Goal: Register for event/course

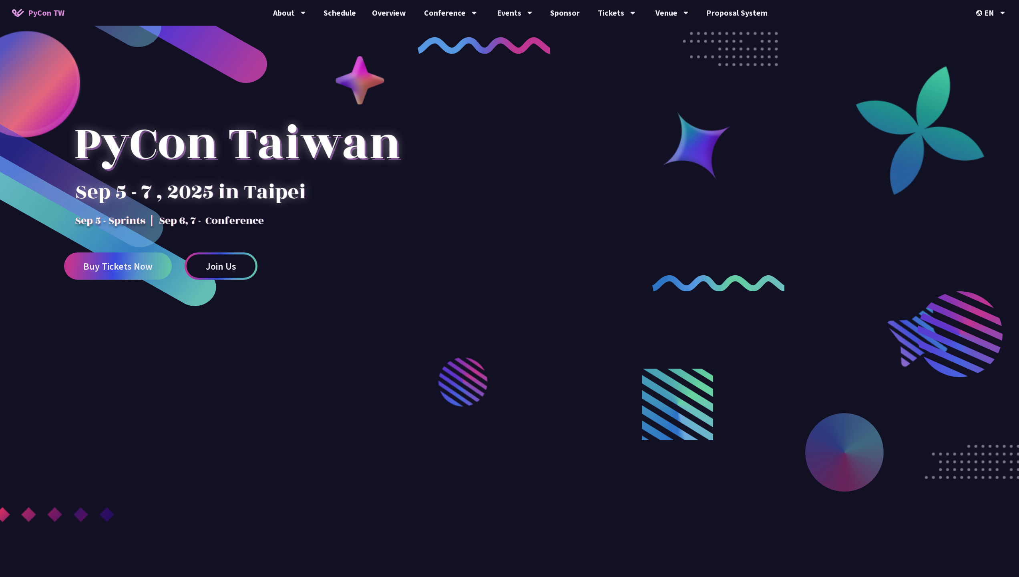
click at [732, 336] on div at bounding box center [509, 324] width 1019 height 553
click at [128, 265] on span "Buy Tickets Now" at bounding box center [117, 266] width 69 height 10
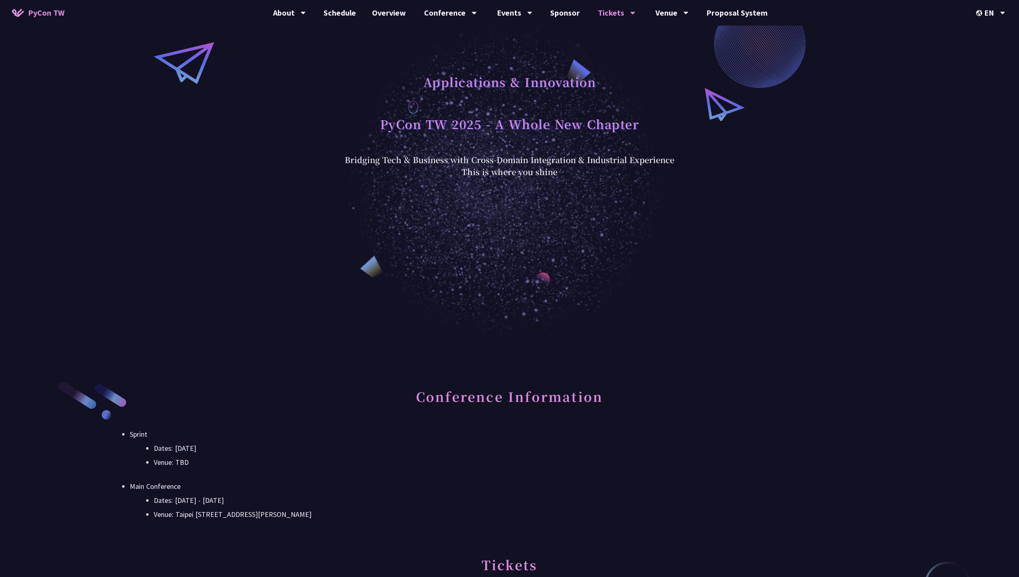
scroll to position [499, 0]
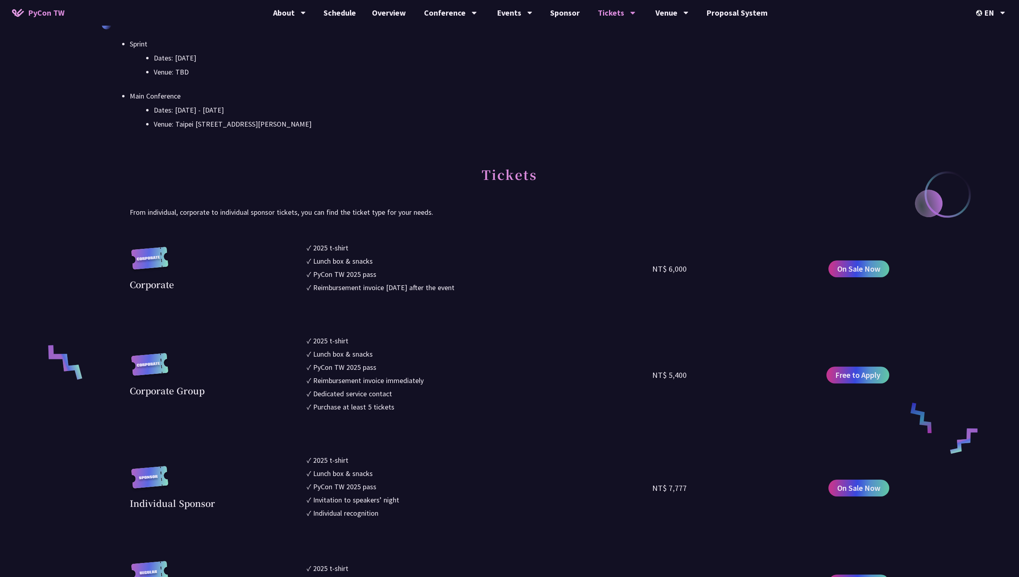
drag, startPoint x: 663, startPoint y: 268, endPoint x: 628, endPoint y: 268, distance: 34.8
click at [640, 267] on div "Corporate ✓ 2025 t-shirt ✓ Lunch box & snacks ✓ PyCon TW 2025 pass ✓ Reimbursem…" at bounding box center [510, 268] width 760 height 53
click at [625, 268] on ul "✓ 2025 t-shirt ✓ Lunch box & snacks ✓ PyCon TW 2025 pass ✓ Reimbursement invoic…" at bounding box center [480, 268] width 346 height 53
drag, startPoint x: 342, startPoint y: 249, endPoint x: 442, endPoint y: 269, distance: 101.5
click at [392, 259] on ul "✓ 2025 t-shirt ✓ Lunch box & snacks ✓ PyCon TW 2025 pass ✓ Reimbursement invoic…" at bounding box center [480, 268] width 346 height 53
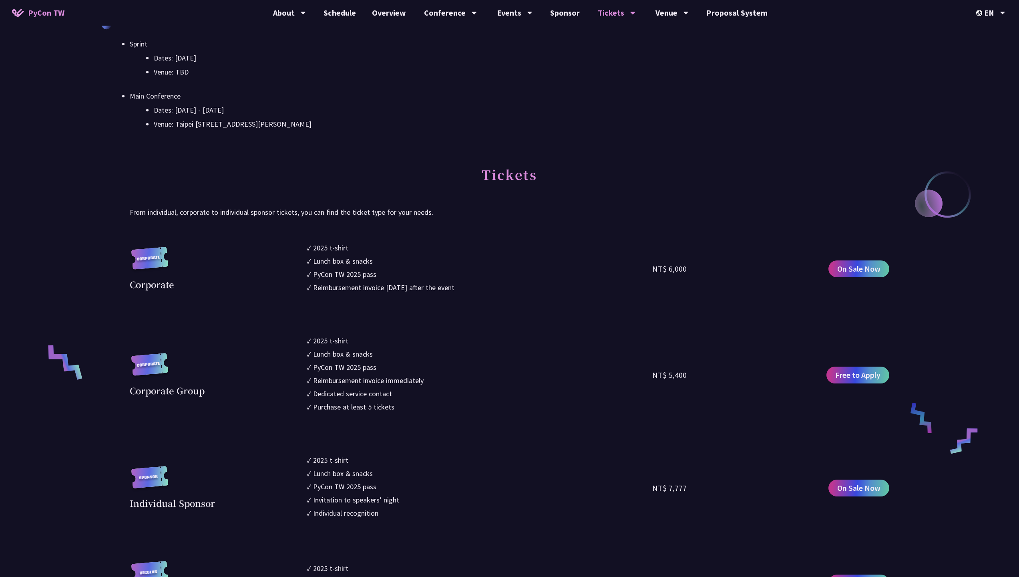
click at [442, 269] on li "✓ PyCon TW 2025 pass" at bounding box center [480, 274] width 346 height 11
drag, startPoint x: 448, startPoint y: 286, endPoint x: 323, endPoint y: 253, distance: 129.7
click at [323, 253] on ul "✓ 2025 t-shirt ✓ Lunch box & snacks ✓ PyCon TW 2025 pass ✓ Reimbursement invoic…" at bounding box center [480, 268] width 346 height 53
click at [323, 253] on div "2025 t-shirt" at bounding box center [330, 247] width 35 height 11
drag, startPoint x: 459, startPoint y: 289, endPoint x: 328, endPoint y: 262, distance: 133.7
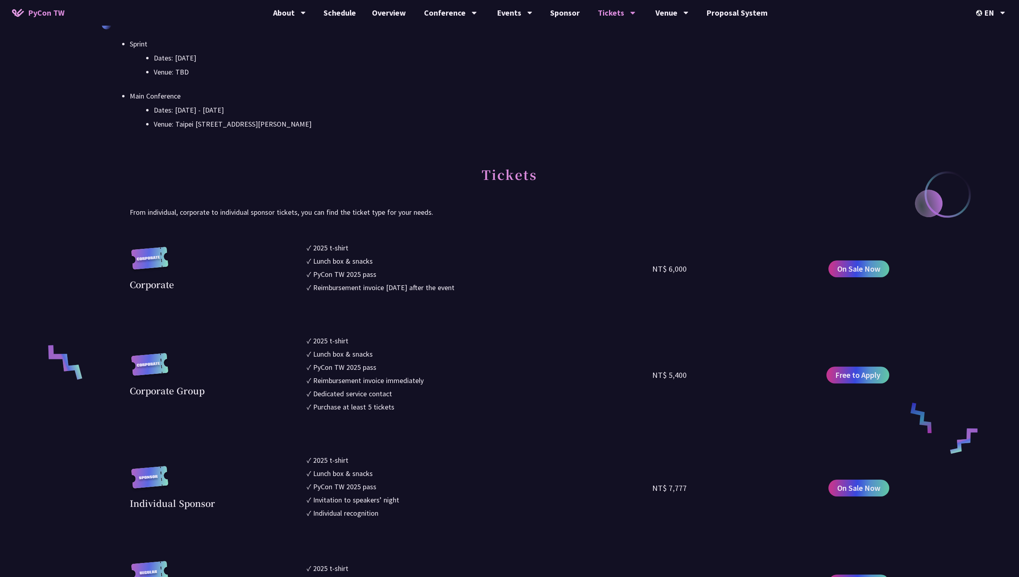
click at [328, 262] on ul "✓ 2025 t-shirt ✓ Lunch box & snacks ✓ PyCon TW 2025 pass ✓ Reimbursement invoic…" at bounding box center [480, 268] width 346 height 53
click at [328, 262] on div "Lunch box & snacks" at bounding box center [343, 260] width 60 height 11
drag, startPoint x: 327, startPoint y: 269, endPoint x: 453, endPoint y: 294, distance: 128.9
click at [440, 291] on ul "✓ 2025 t-shirt ✓ Lunch box & snacks ✓ PyCon TW 2025 pass ✓ Reimbursement invoic…" at bounding box center [480, 268] width 346 height 53
click at [468, 296] on section "Corporate ✓ 2025 t-shirt ✓ Lunch box & snacks ✓ PyCon TW 2025 pass ✓ Reimbursem…" at bounding box center [510, 511] width 760 height 539
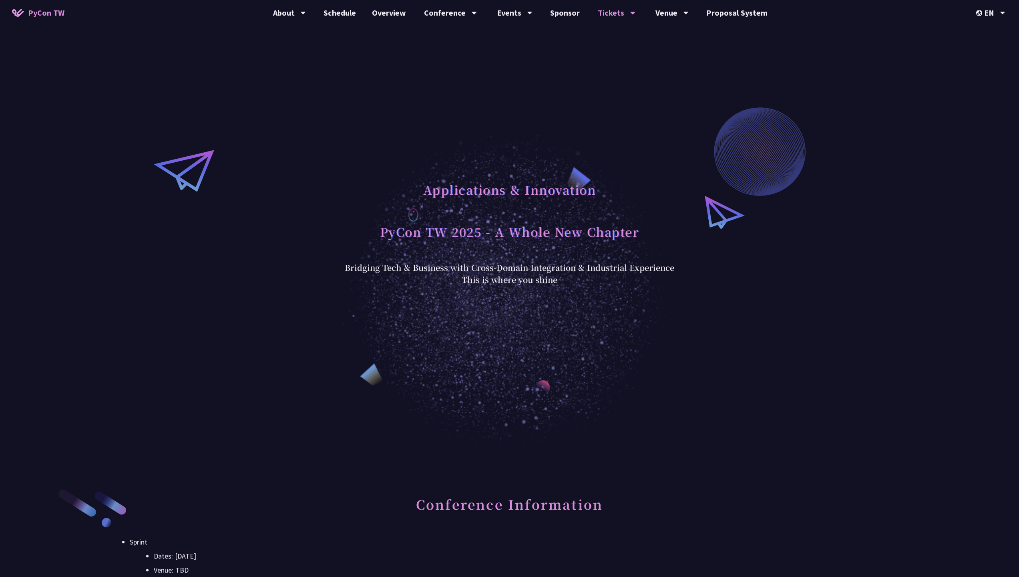
scroll to position [0, 0]
click at [522, 38] on link "Sprints" at bounding box center [514, 37] width 77 height 19
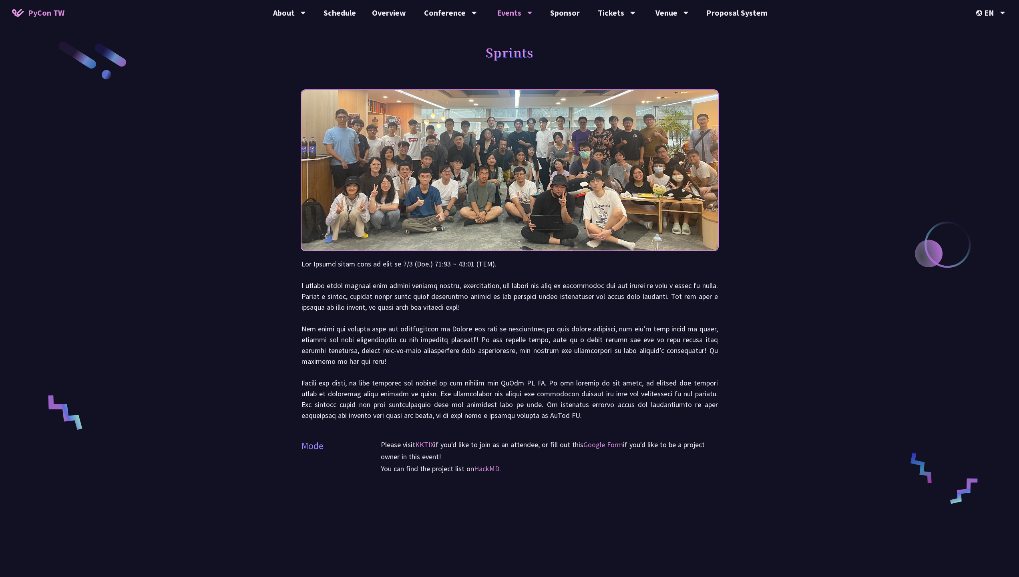
drag, startPoint x: 411, startPoint y: 271, endPoint x: 493, endPoint y: 278, distance: 82.0
click at [489, 278] on p at bounding box center [510, 339] width 416 height 162
click at [500, 278] on p at bounding box center [510, 339] width 416 height 162
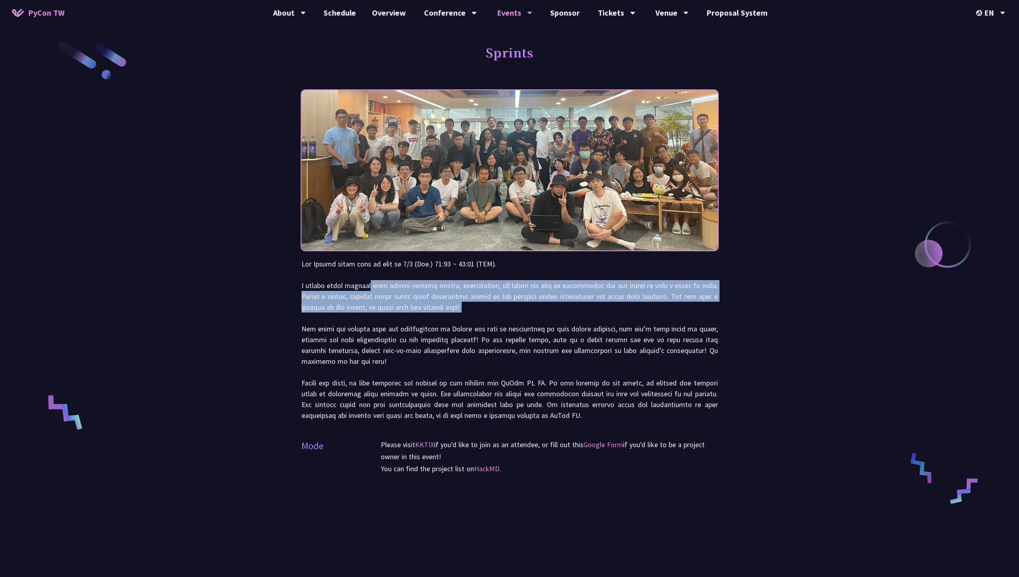
drag, startPoint x: 376, startPoint y: 285, endPoint x: 592, endPoint y: 316, distance: 218.9
click at [592, 316] on p at bounding box center [510, 339] width 416 height 162
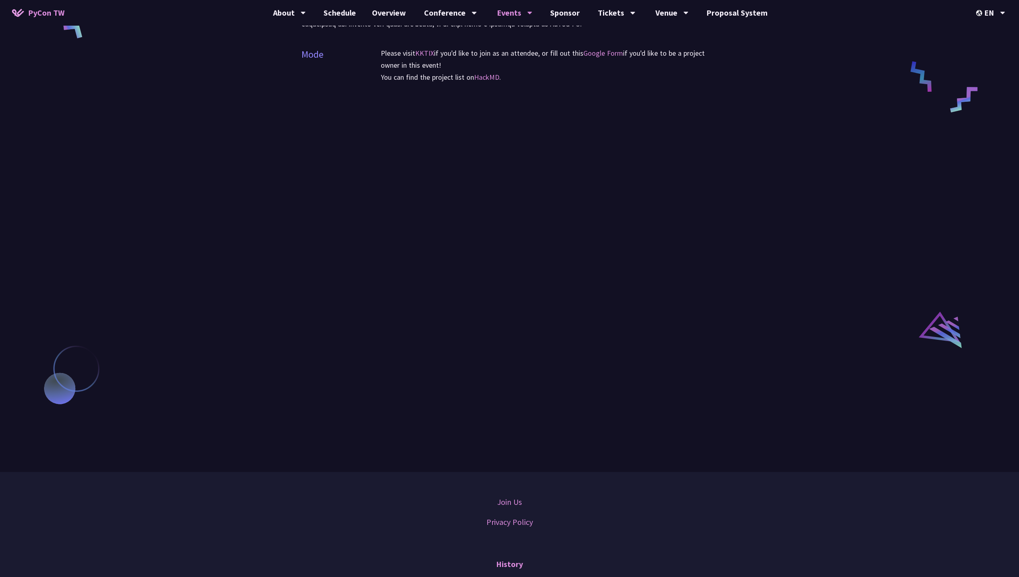
scroll to position [392, 0]
